Goal: Task Accomplishment & Management: Manage account settings

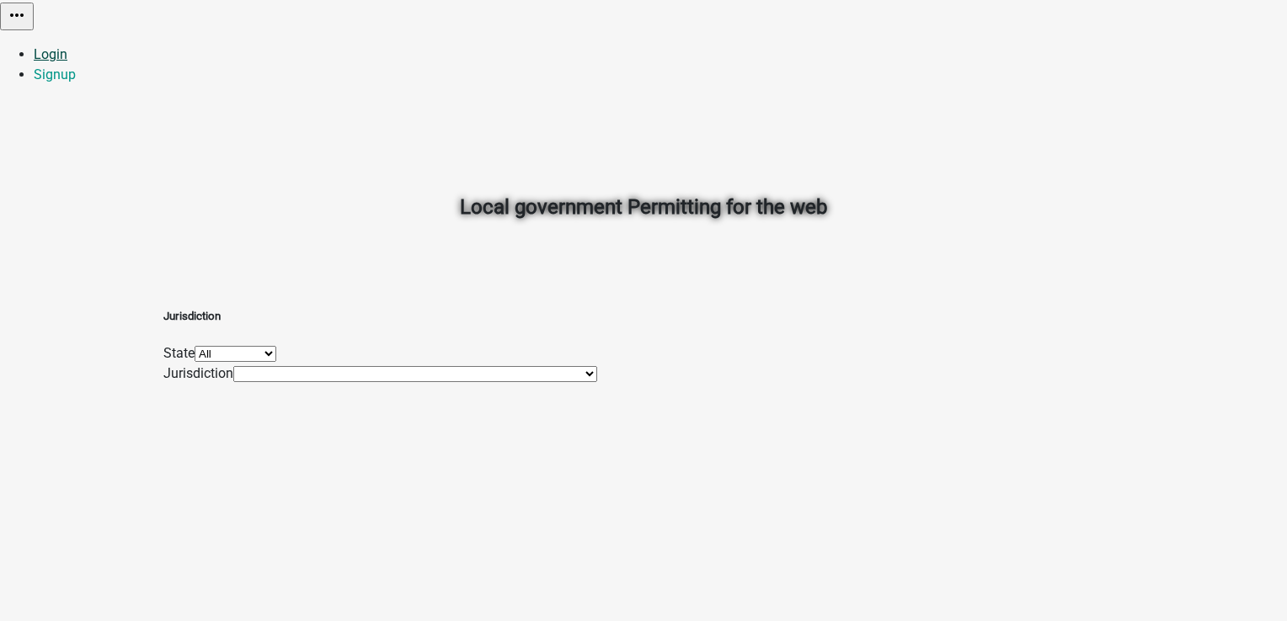
click at [67, 46] on link "Login" at bounding box center [51, 54] width 34 height 16
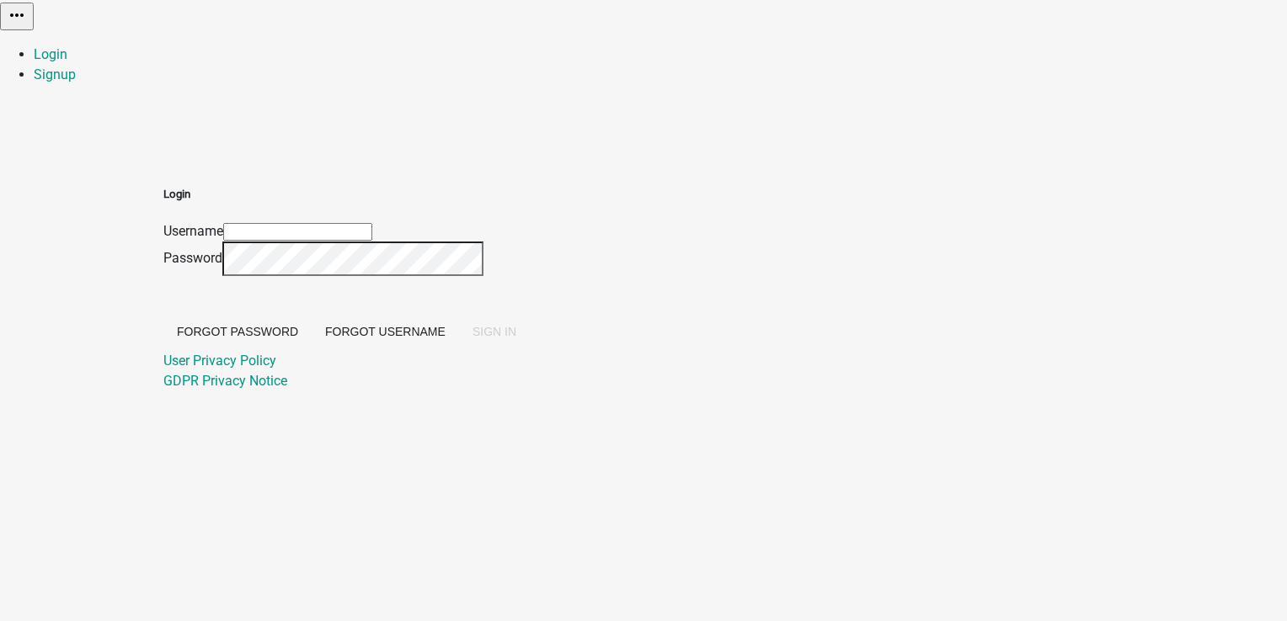
click at [372, 223] on input "Username" at bounding box center [297, 232] width 149 height 18
click at [372, 223] on input "Priya" at bounding box center [297, 232] width 149 height 18
click at [530, 351] on div "Forgot Password Forgot Username SIGN IN" at bounding box center [346, 334] width 366 height 35
click at [516, 339] on span "SIGN IN" at bounding box center [494, 331] width 44 height 13
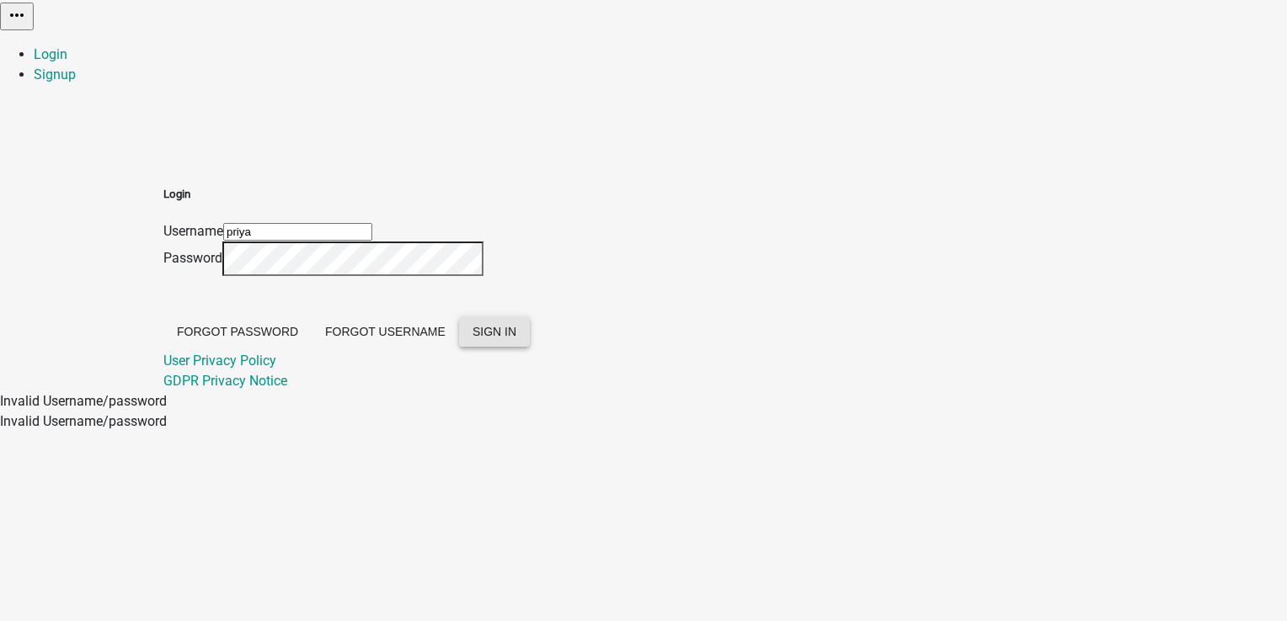
click at [372, 223] on input "priya" at bounding box center [297, 232] width 149 height 18
click at [516, 339] on span "SIGN IN" at bounding box center [494, 331] width 44 height 13
click at [530, 256] on div "Login Username Priya Password Forgot Password Forgot Username SIGN IN User Priv…" at bounding box center [346, 288] width 366 height 205
click at [516, 339] on span "SIGN IN" at bounding box center [494, 331] width 44 height 13
click at [372, 223] on input "Priya" at bounding box center [297, 232] width 149 height 18
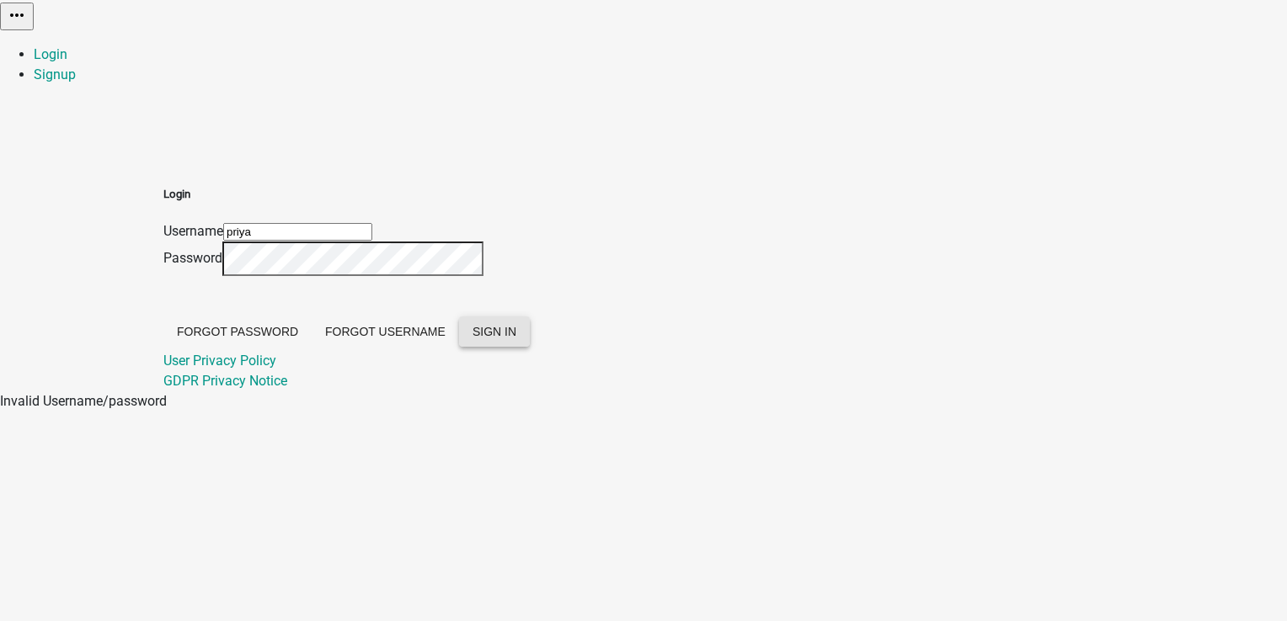
type input "priya"
click at [516, 339] on span "SIGN IN" at bounding box center [494, 331] width 44 height 13
